Goal: Navigation & Orientation: Go to known website

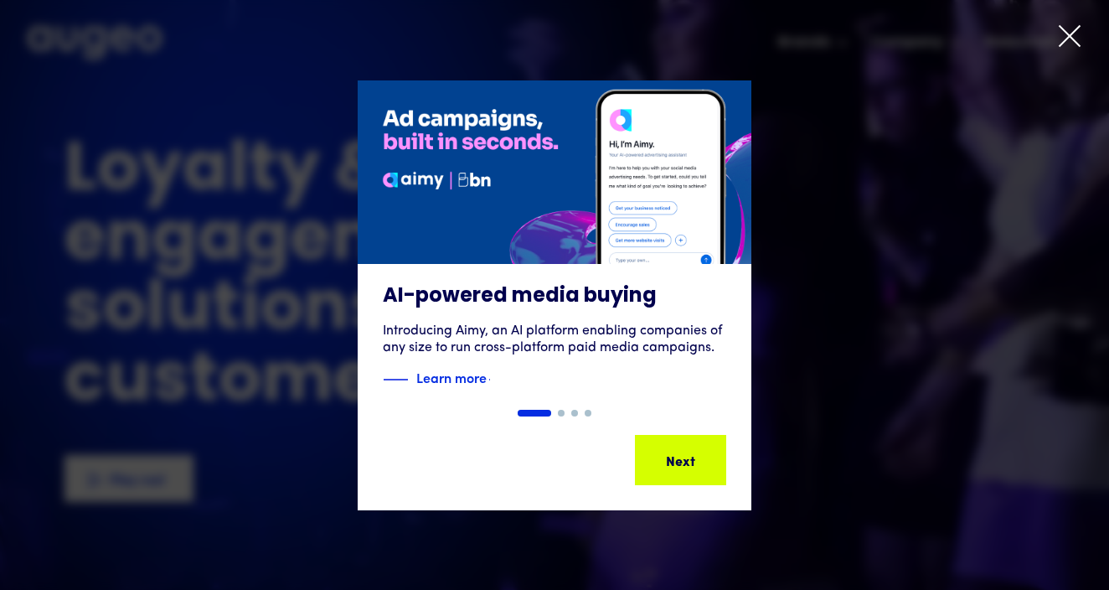
click at [1070, 32] on icon at bounding box center [1069, 35] width 25 height 25
